Goal: Find specific page/section: Find specific page/section

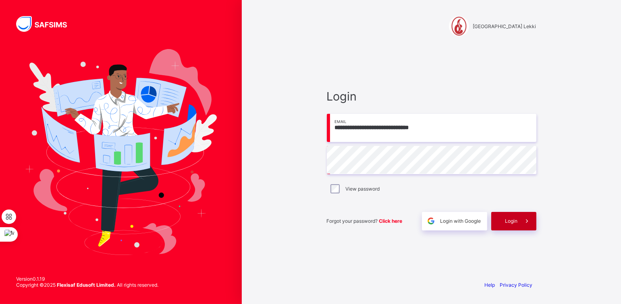
click at [507, 223] on div "Login" at bounding box center [513, 221] width 45 height 19
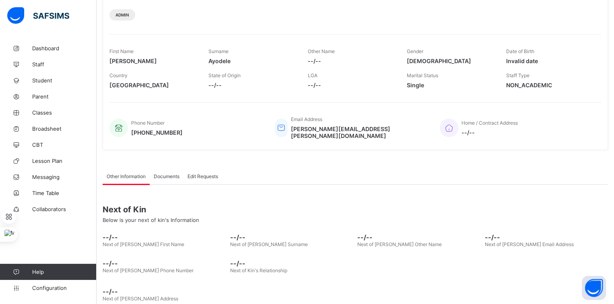
scroll to position [103, 0]
click at [59, 48] on span "Dashboard" at bounding box center [64, 48] width 64 height 6
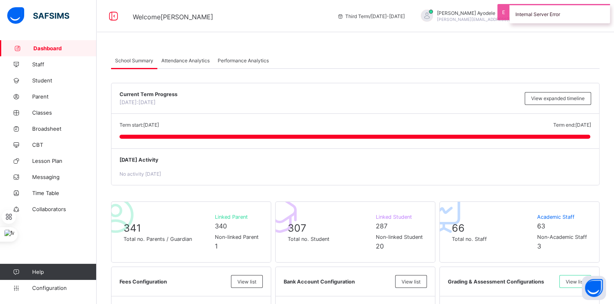
click at [173, 62] on span "Attendance Analytics" at bounding box center [185, 61] width 48 height 6
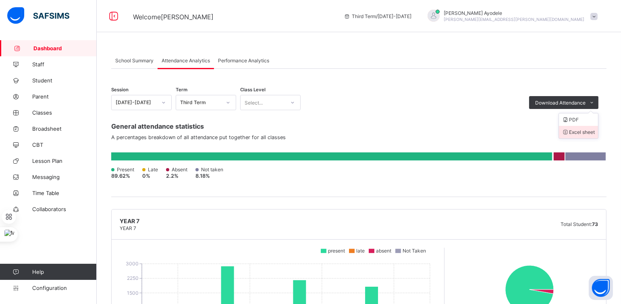
click at [582, 129] on li "Excel sheet" at bounding box center [578, 132] width 39 height 12
